Goal: Task Accomplishment & Management: Use online tool/utility

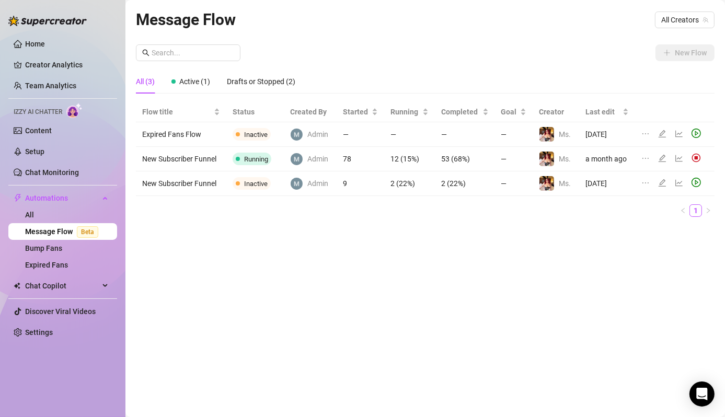
click at [666, 157] on icon "edit" at bounding box center [662, 158] width 8 height 8
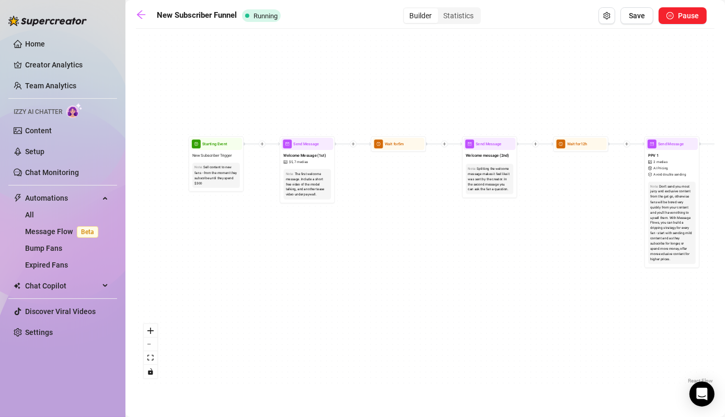
drag, startPoint x: 483, startPoint y: 201, endPoint x: 456, endPoint y: 299, distance: 100.7
click at [456, 299] on div "If True If False Condition Spent above $ 35 If False If True Wait for 1d Send M…" at bounding box center [425, 210] width 579 height 352
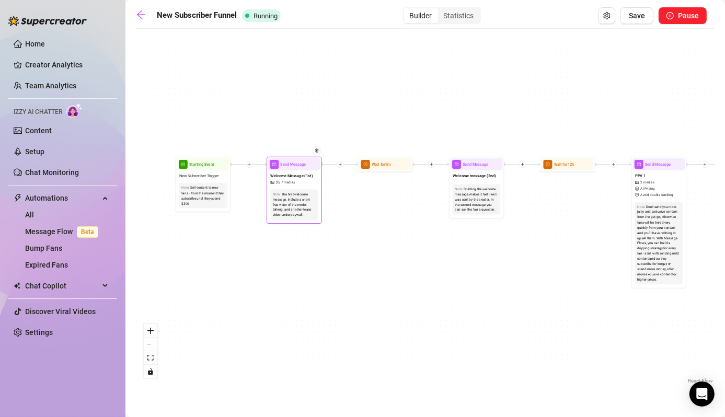
click at [302, 177] on span "Welcome Message (1st)" at bounding box center [291, 176] width 42 height 6
type textarea "Welcome to my OnlyFans, babe 💕 Thanks so much for subscribing and supporting my…"
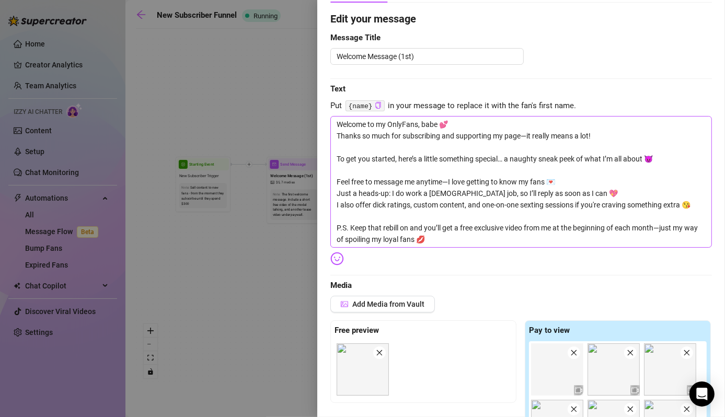
scroll to position [85, 0]
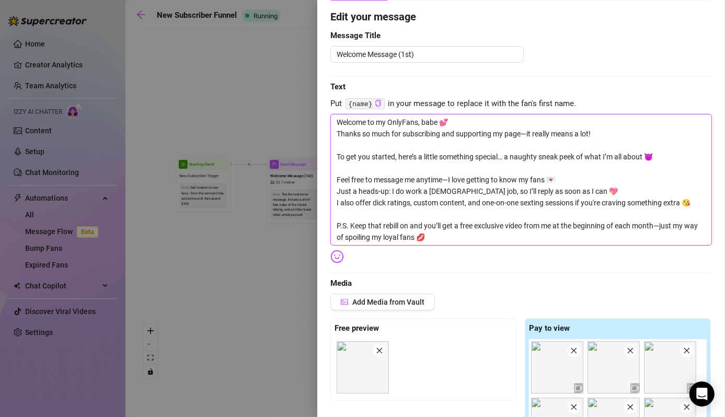
drag, startPoint x: 451, startPoint y: 242, endPoint x: 318, endPoint y: 227, distance: 133.6
click at [318, 227] on div "Event settings Send Message Cancel Save Edit Message General Settings 78 Sent 4…" at bounding box center [521, 208] width 408 height 417
type textarea "Welcome to my OnlyFans, babe 💕 Thanks so much for subscribing and supporting my…"
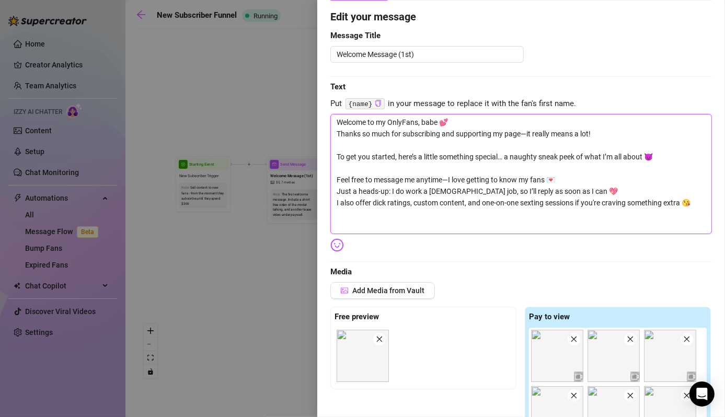
type textarea "Welcome to my OnlyFans, babe 💕 Thanks so much for subscribing and supporting my…"
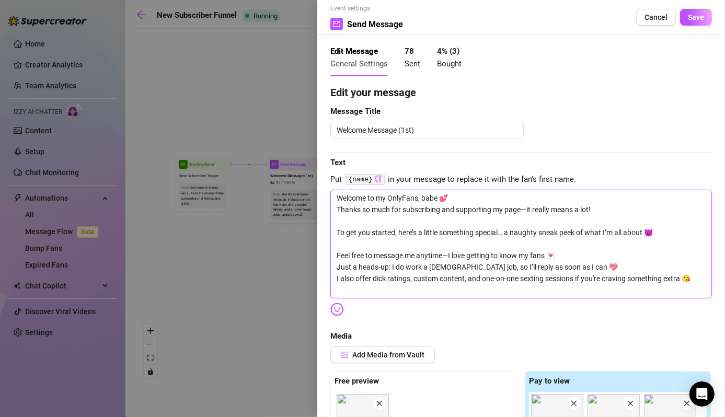
scroll to position [0, 0]
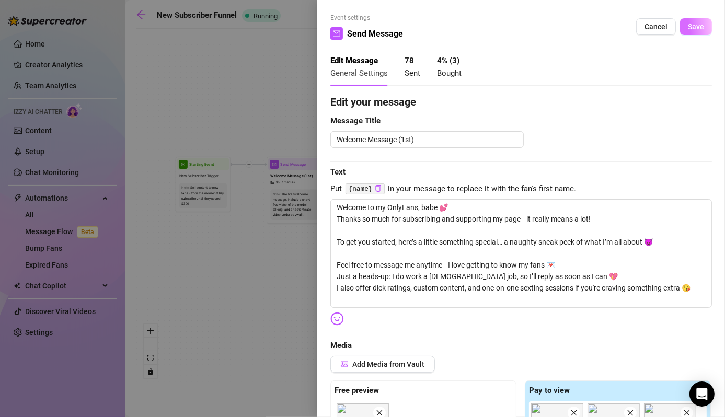
click at [688, 24] on span "Save" at bounding box center [696, 26] width 16 height 8
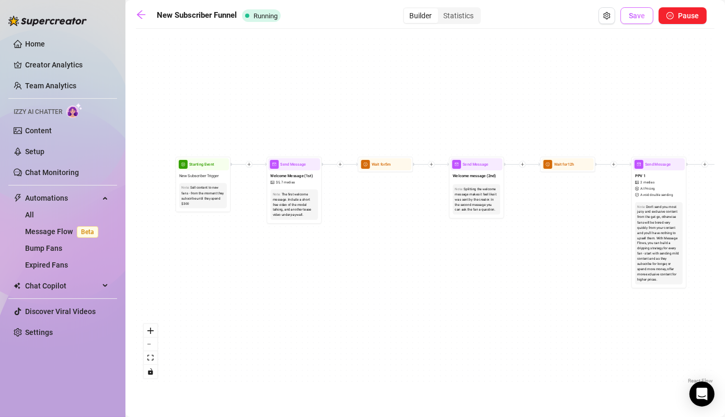
click at [638, 15] on span "Save" at bounding box center [637, 16] width 16 height 8
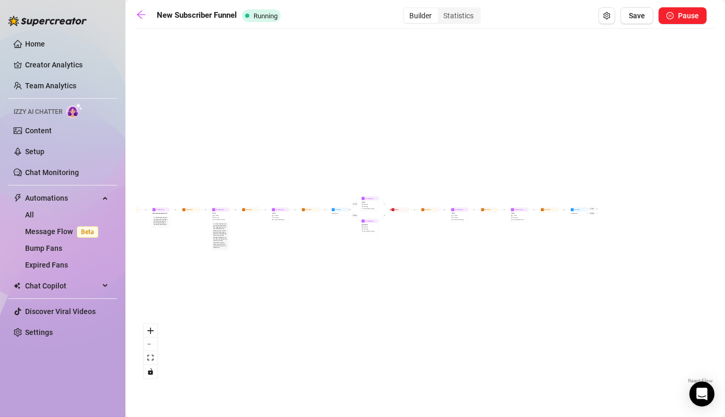
drag, startPoint x: 566, startPoint y: 242, endPoint x: 539, endPoint y: 230, distance: 29.0
click at [539, 230] on div "If True If False Condition Spent above $ 35 If False If True Wait for 1d Send M…" at bounding box center [425, 210] width 579 height 352
